Goal: Task Accomplishment & Management: Use online tool/utility

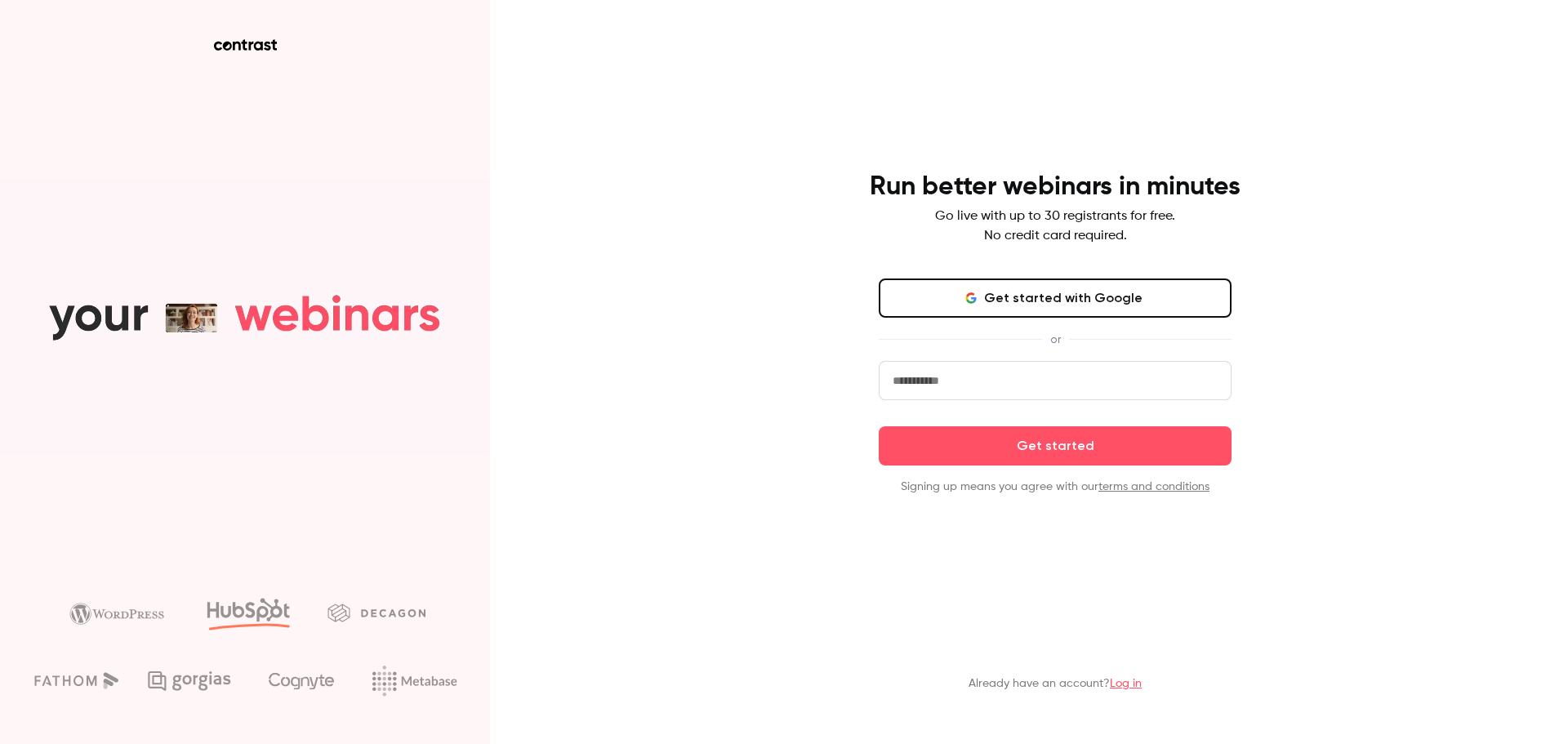
click at [1035, 291] on button "Get started with Google" at bounding box center [1054, 298] width 353 height 39
